Goal: Submit feedback/report problem

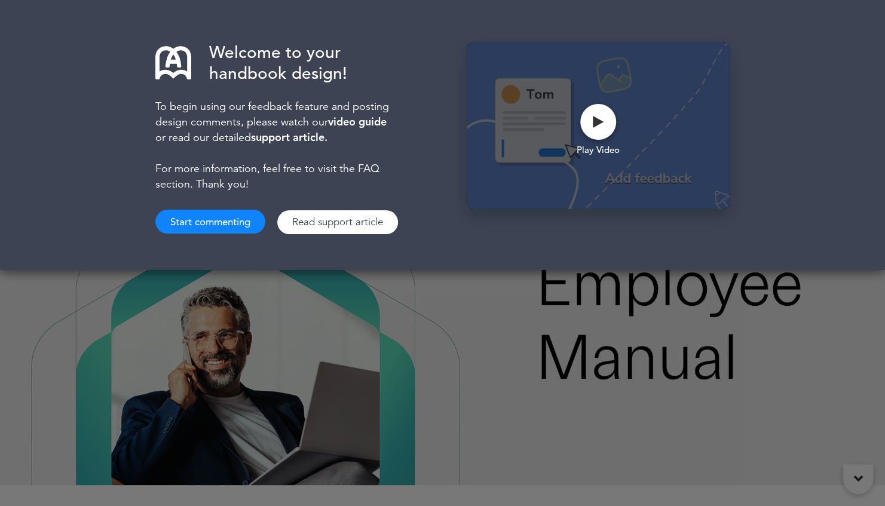
click at [225, 221] on button "Start commenting" at bounding box center [210, 222] width 110 height 24
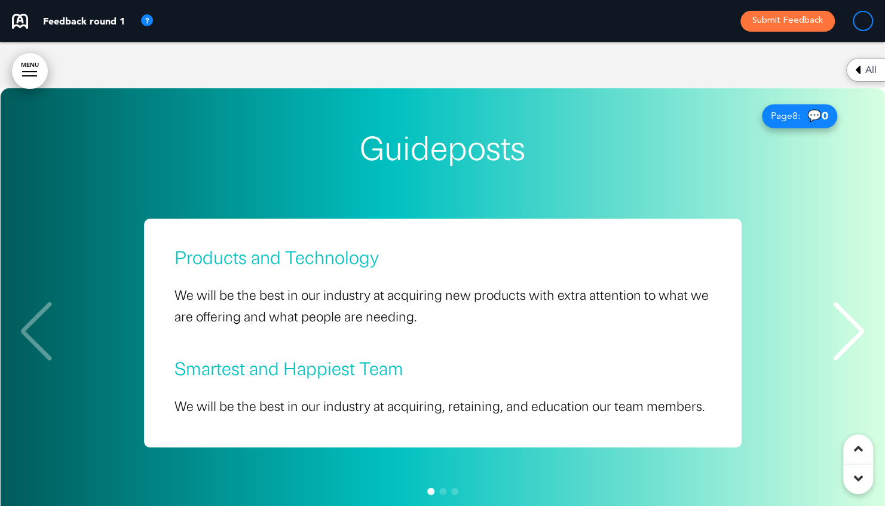
scroll to position [3862, 0]
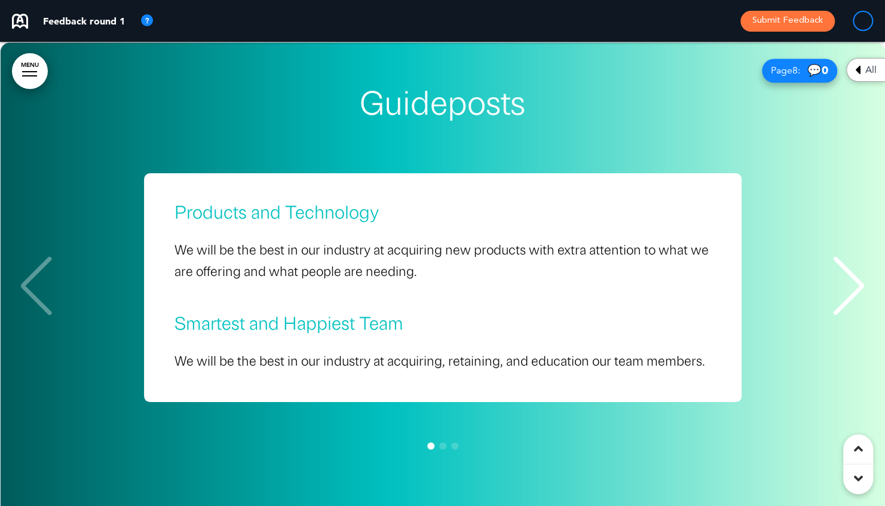
click at [848, 258] on div "Next slide" at bounding box center [848, 286] width 36 height 60
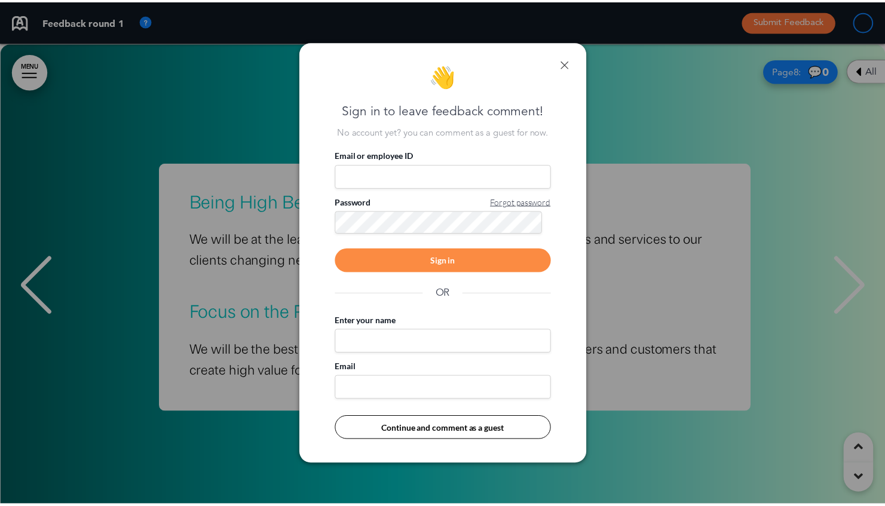
scroll to position [0, 867]
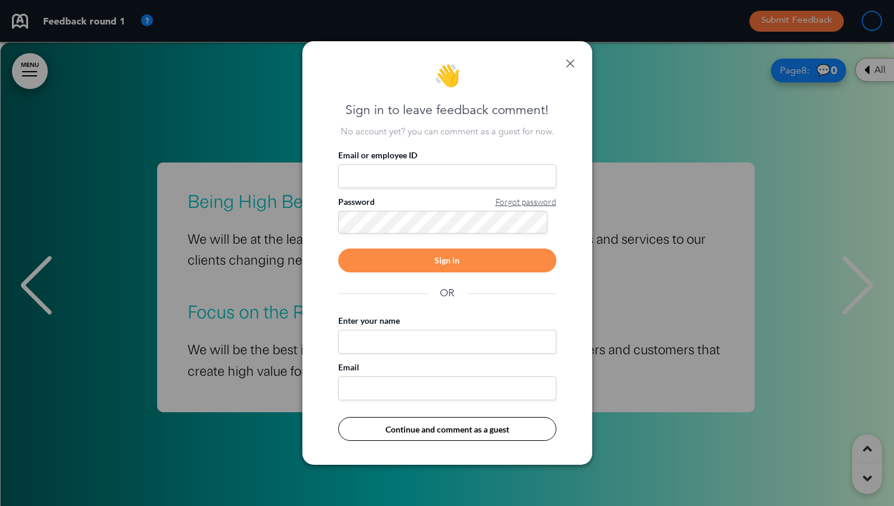
click at [570, 63] on link at bounding box center [570, 63] width 8 height 8
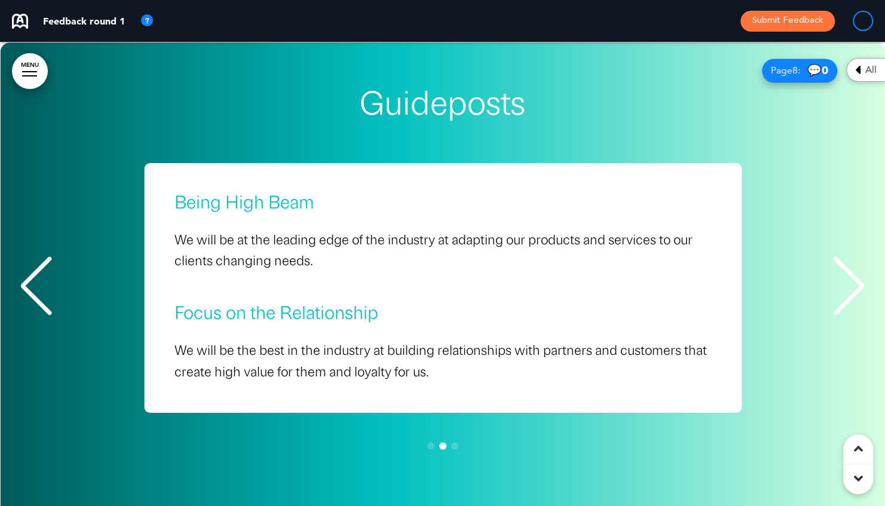
click at [833, 256] on div "Next slide" at bounding box center [848, 286] width 36 height 60
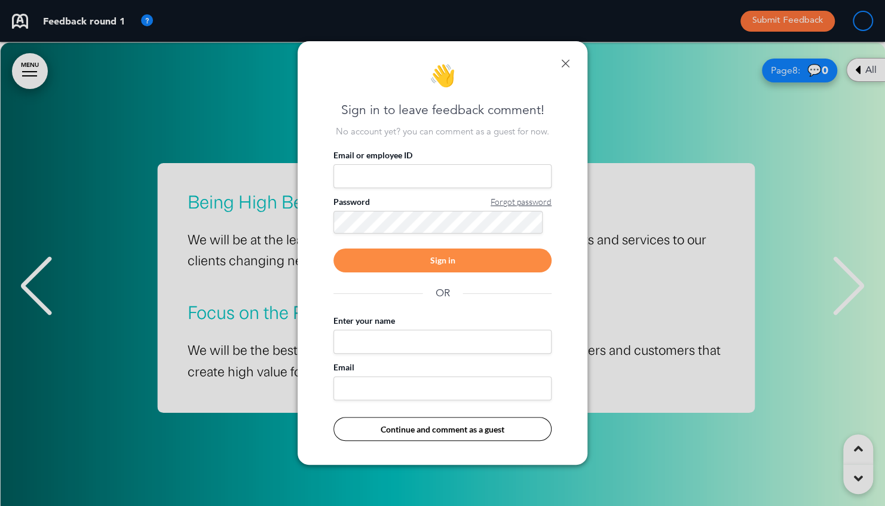
scroll to position [0, 876]
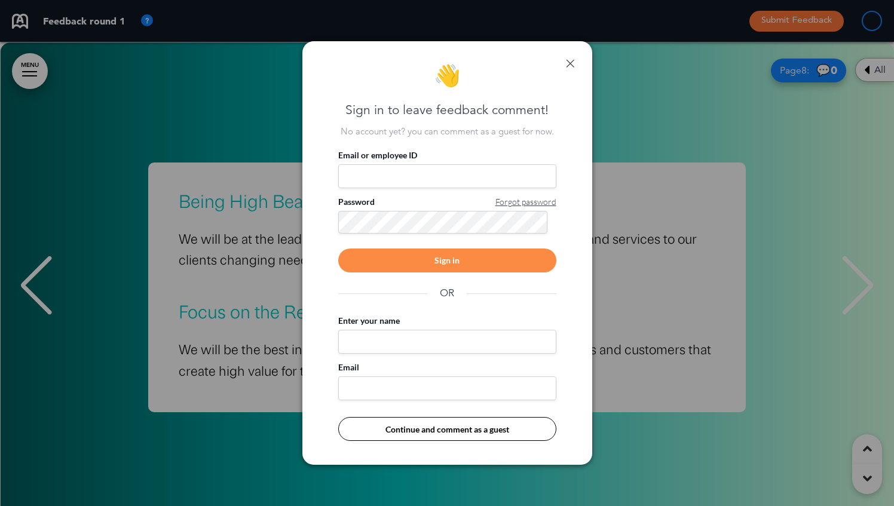
click at [419, 177] on input "Email or employee ID" at bounding box center [447, 176] width 218 height 24
click at [572, 59] on link at bounding box center [570, 63] width 8 height 8
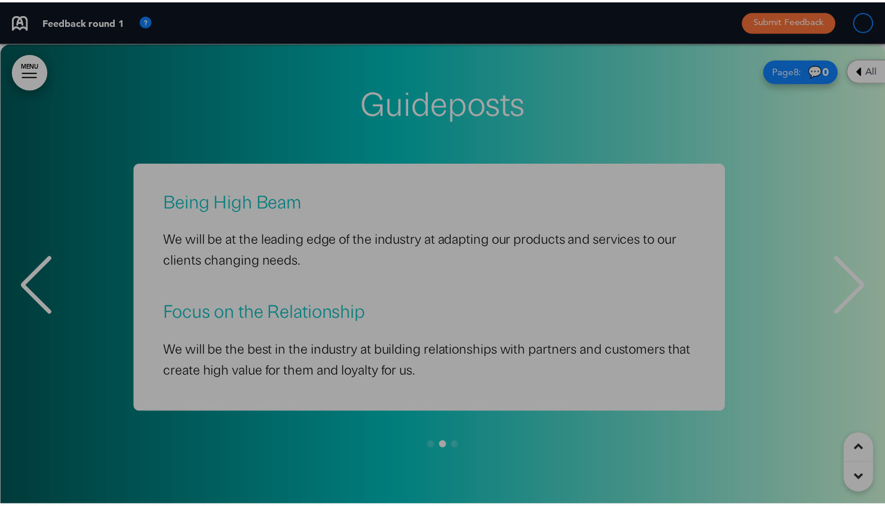
scroll to position [0, 867]
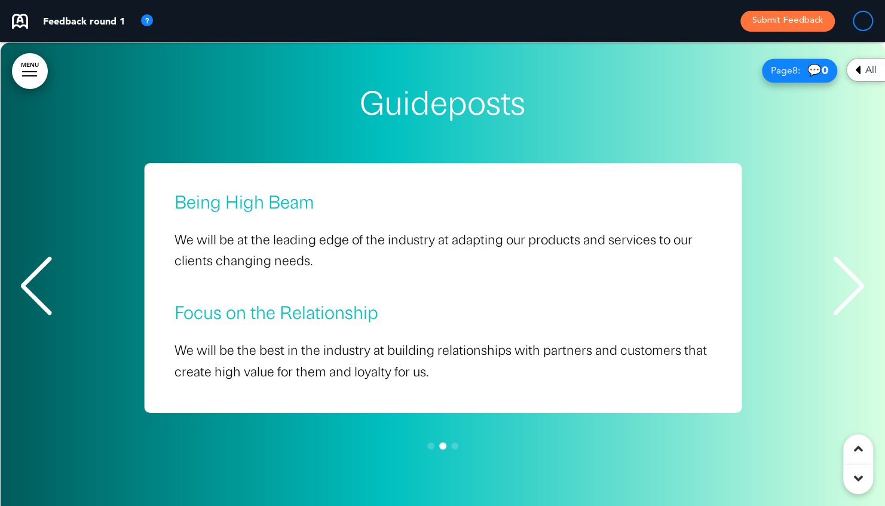
click at [844, 271] on div "Next slide" at bounding box center [848, 286] width 36 height 60
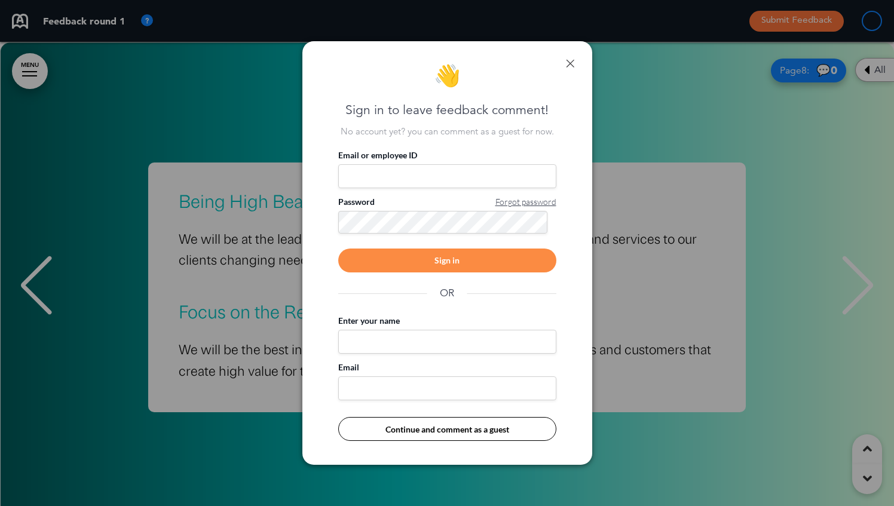
click at [570, 59] on link at bounding box center [570, 63] width 8 height 8
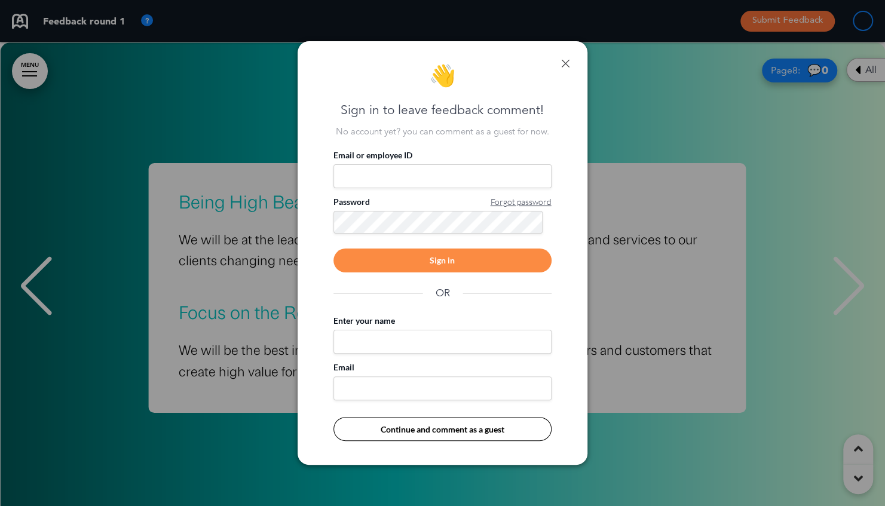
scroll to position [0, 867]
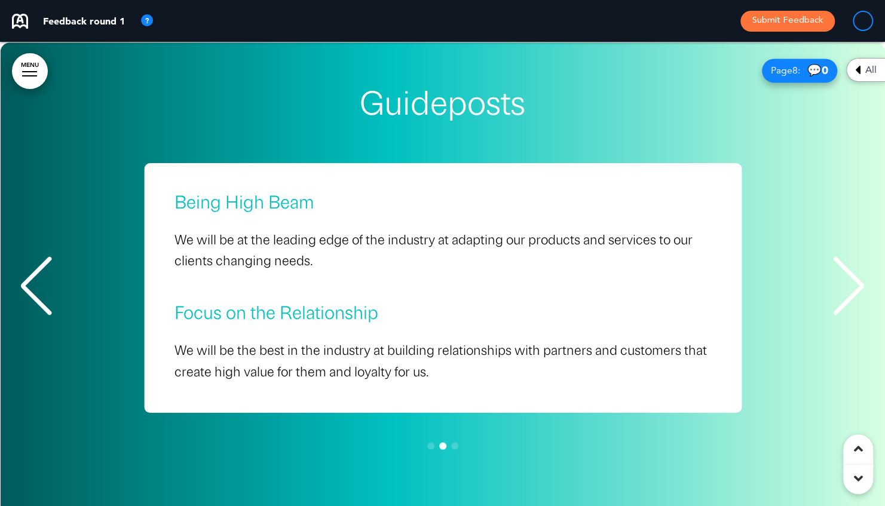
click at [863, 482] on div at bounding box center [858, 479] width 30 height 30
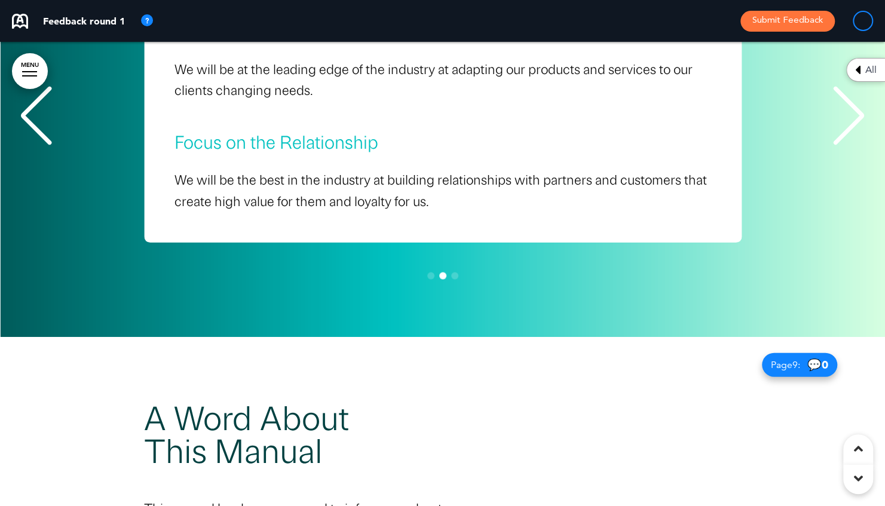
scroll to position [5101, 0]
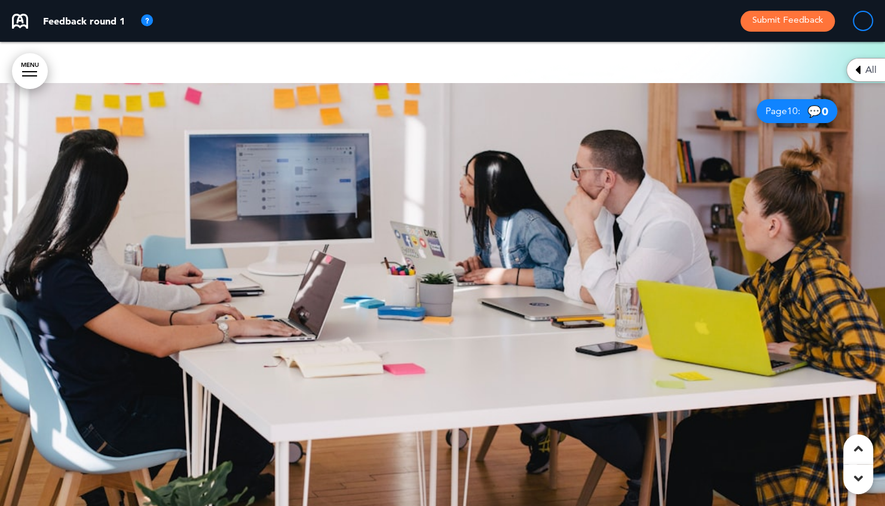
click at [863, 482] on div at bounding box center [858, 479] width 30 height 30
click at [858, 482] on icon at bounding box center [858, 478] width 9 height 14
click at [856, 446] on icon at bounding box center [858, 448] width 9 height 14
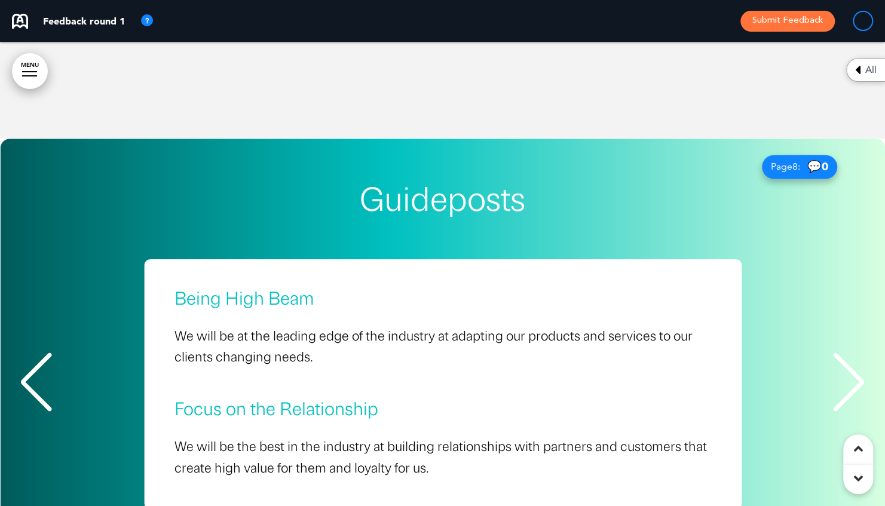
scroll to position [1393, 0]
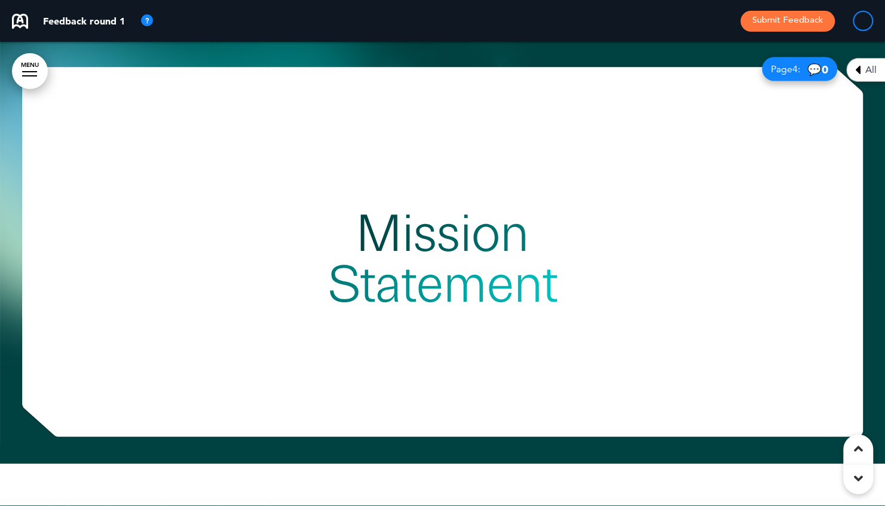
click at [859, 484] on icon at bounding box center [858, 478] width 9 height 14
click at [857, 448] on icon at bounding box center [858, 448] width 9 height 14
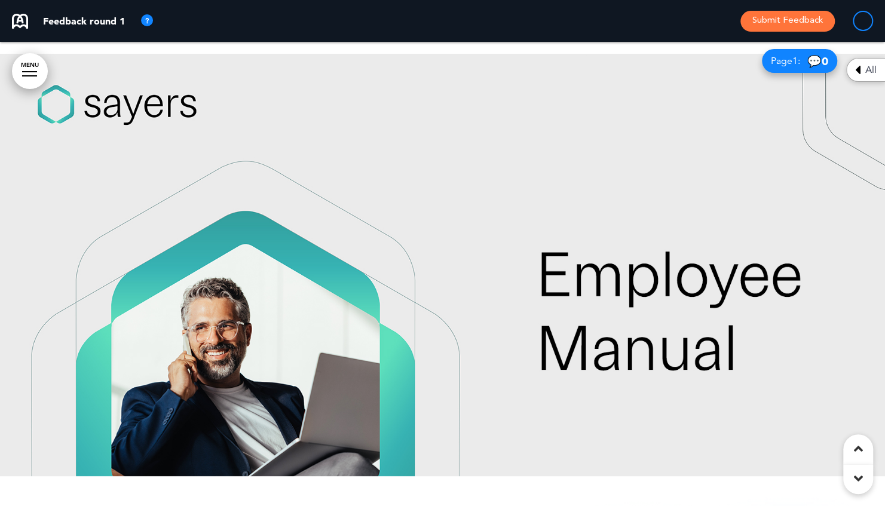
scroll to position [0, 0]
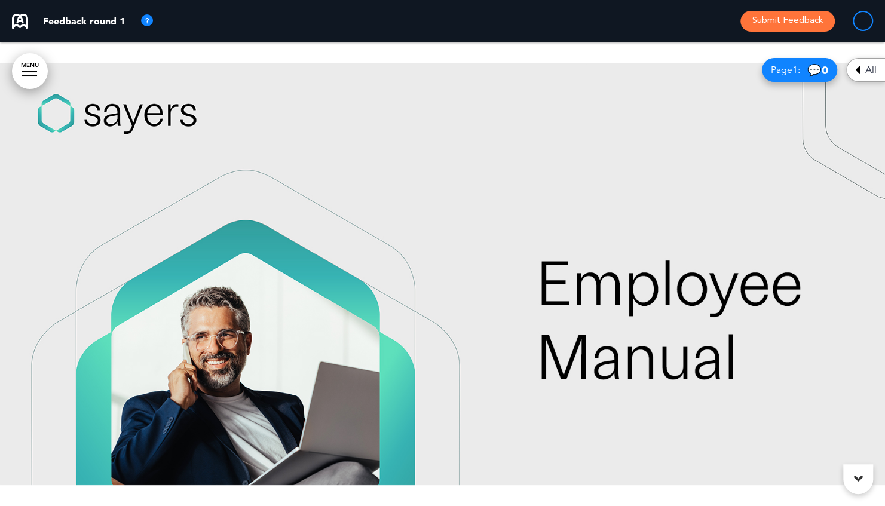
click at [860, 483] on icon at bounding box center [858, 478] width 9 height 14
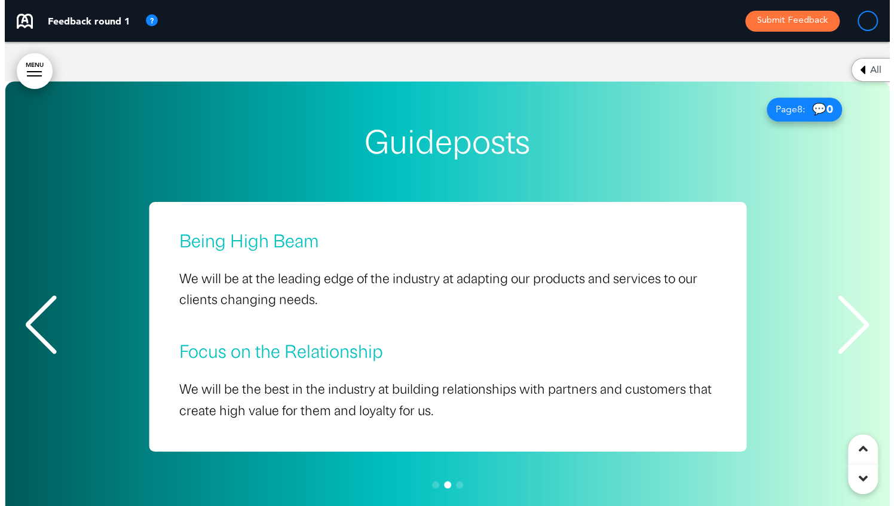
scroll to position [3847, 0]
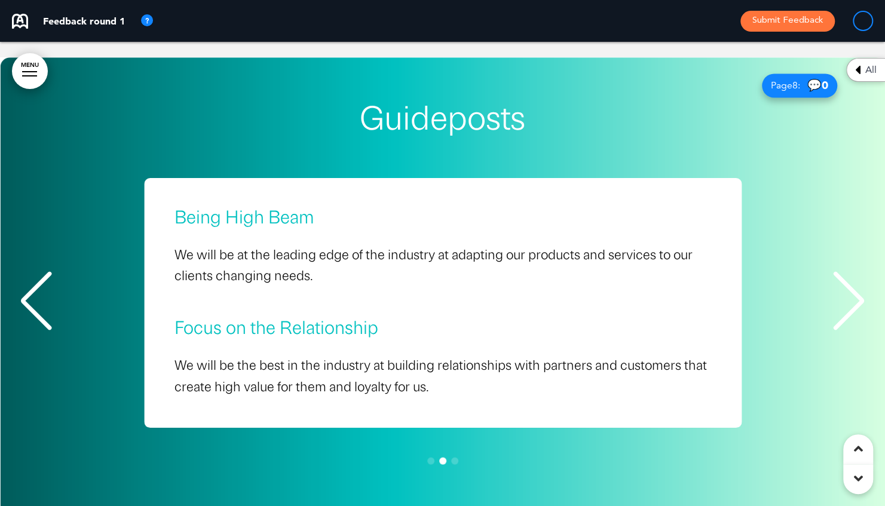
click at [26, 276] on div "Previous slide" at bounding box center [36, 301] width 36 height 60
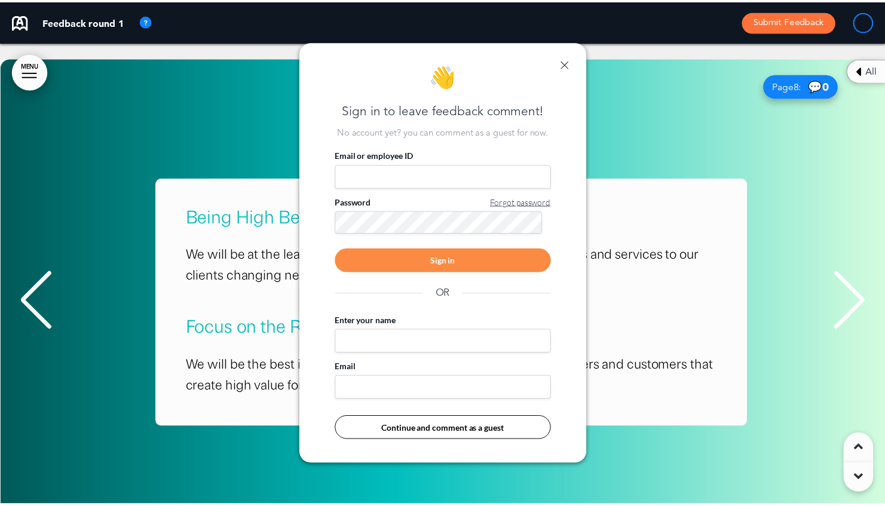
scroll to position [0, 876]
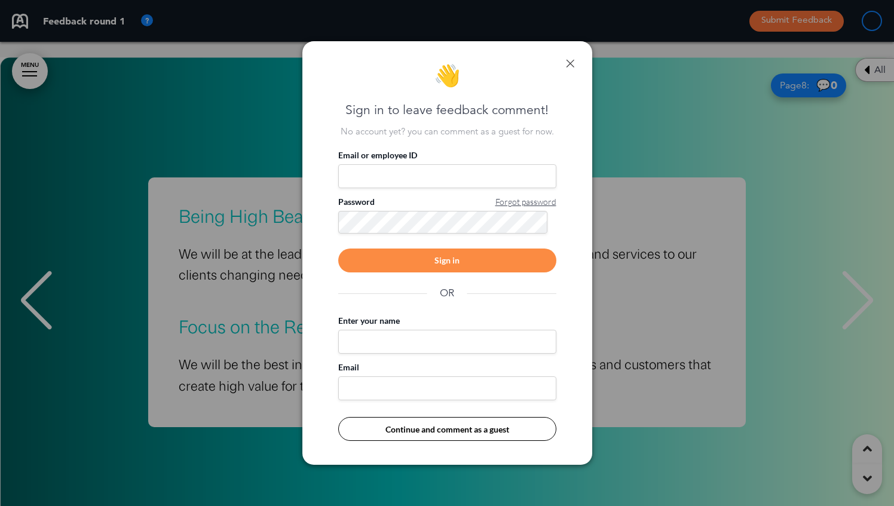
click at [570, 62] on link at bounding box center [570, 63] width 8 height 8
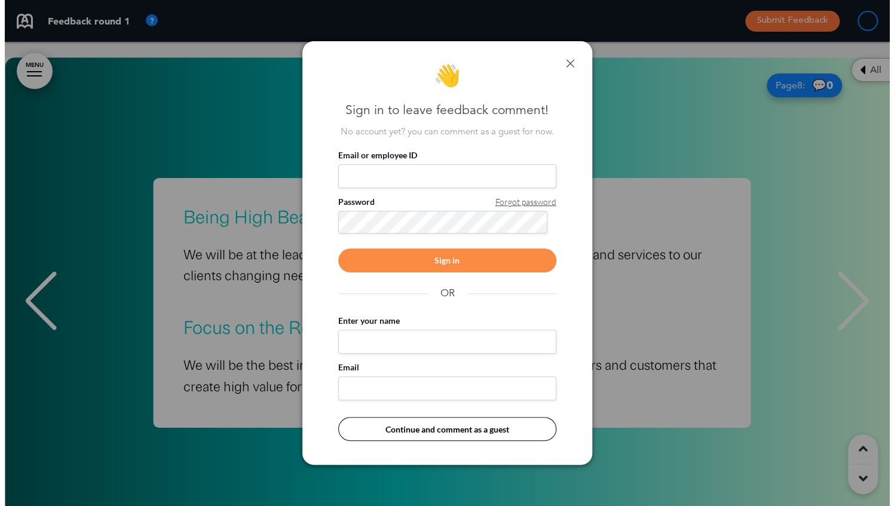
scroll to position [0, 867]
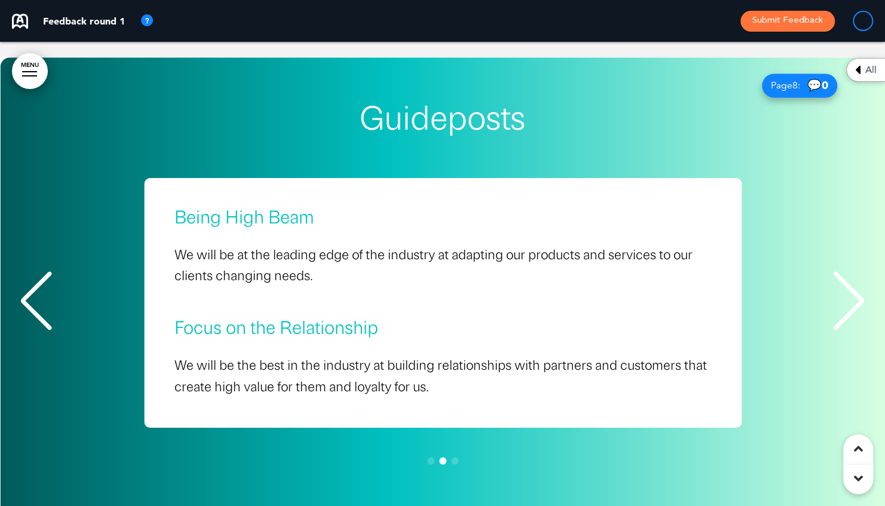
click at [856, 289] on div "Next slide" at bounding box center [848, 301] width 36 height 60
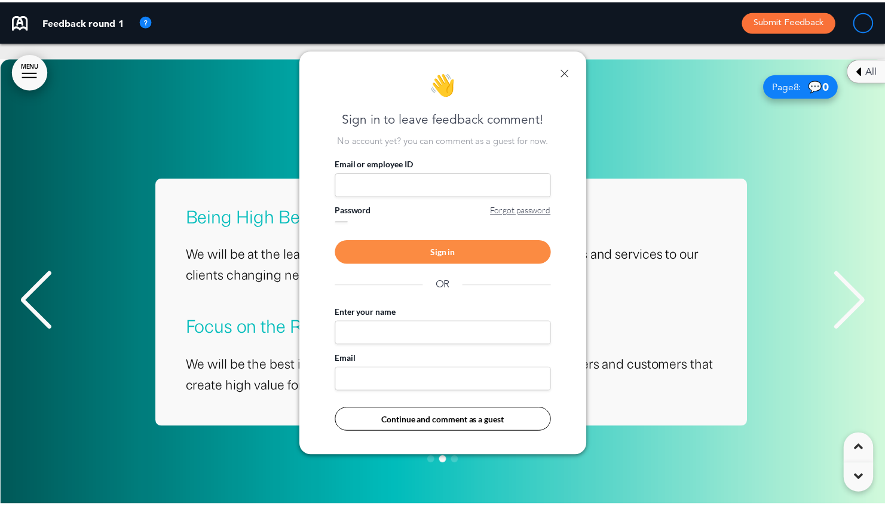
scroll to position [0, 876]
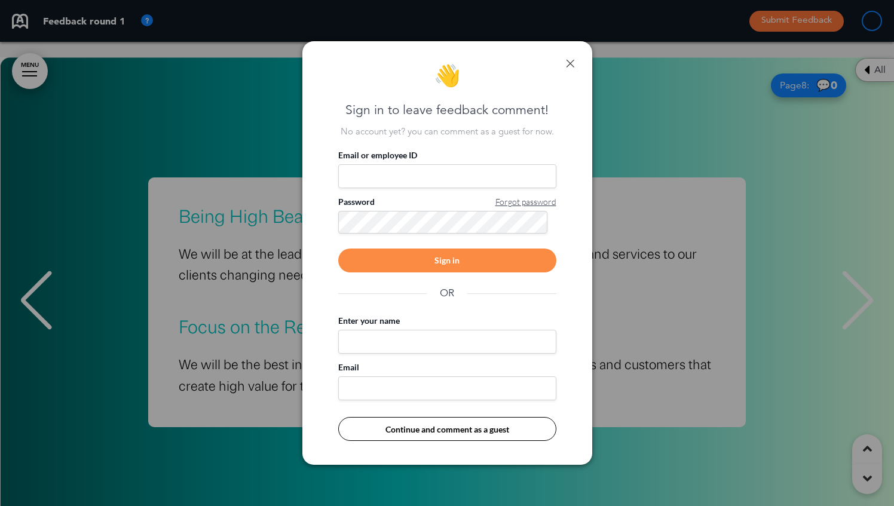
click at [569, 60] on link at bounding box center [570, 63] width 8 height 8
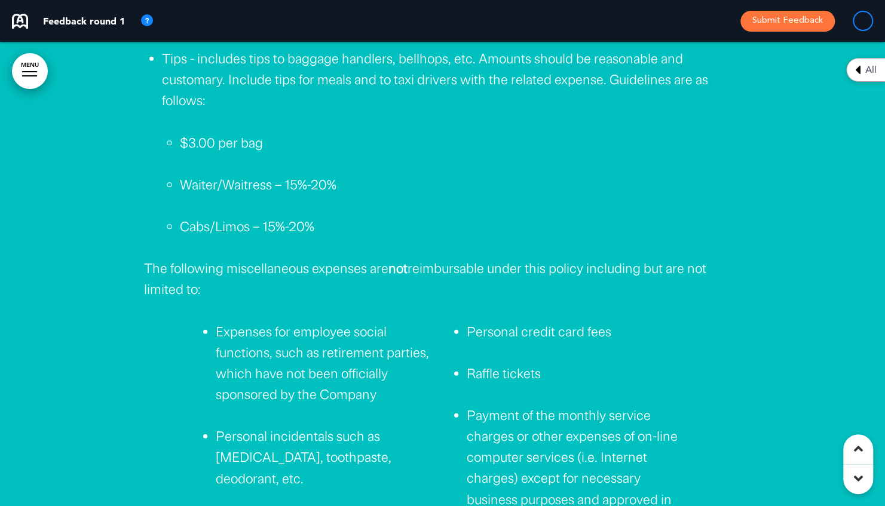
scroll to position [53439, 0]
